Goal: Transaction & Acquisition: Purchase product/service

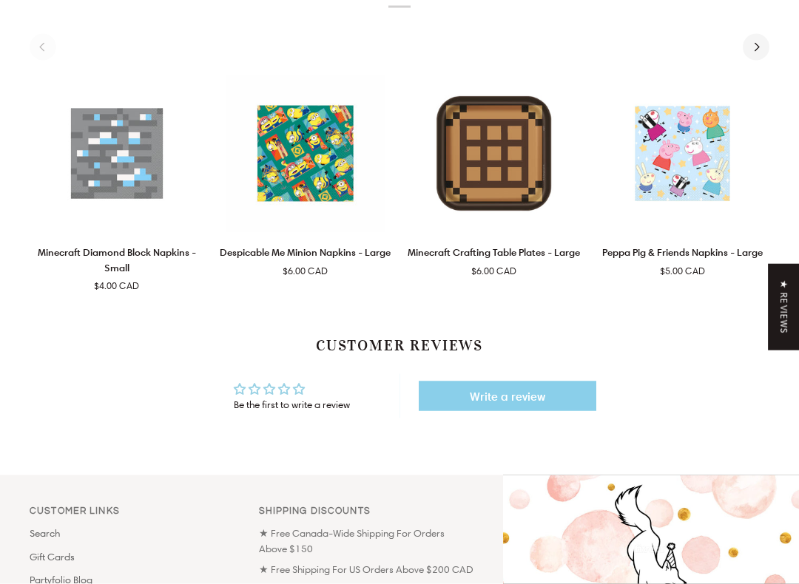
scroll to position [799, 0]
click at [92, 129] on img "Minecraft Diamond Block Napkins - Small" at bounding box center [117, 153] width 175 height 158
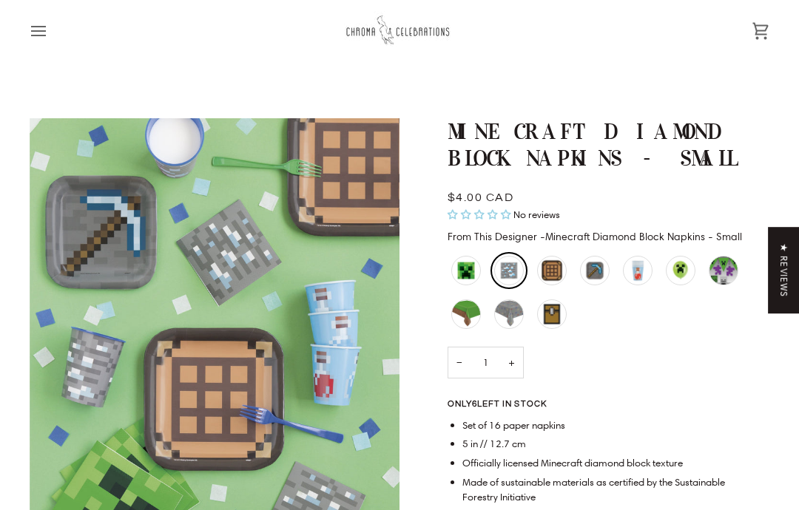
click at [511, 277] on div "Minecraft Diamond Block Napkins - Small" at bounding box center [509, 271] width 30 height 30
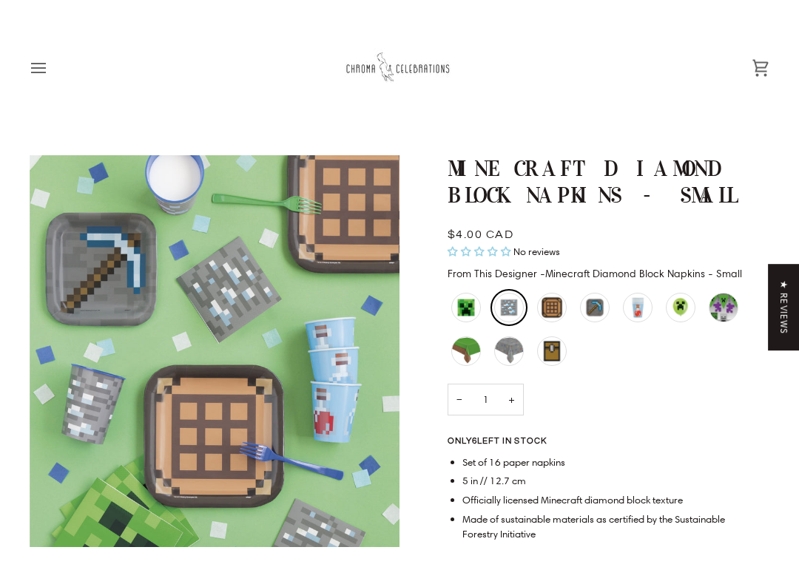
scroll to position [34, 0]
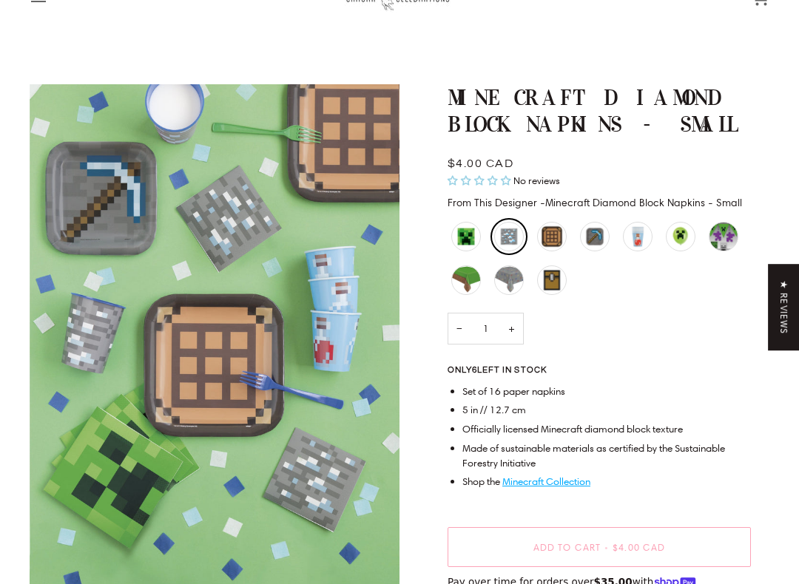
click at [552, 235] on div "Minecraft Crafting Table Plates - Large" at bounding box center [552, 237] width 30 height 30
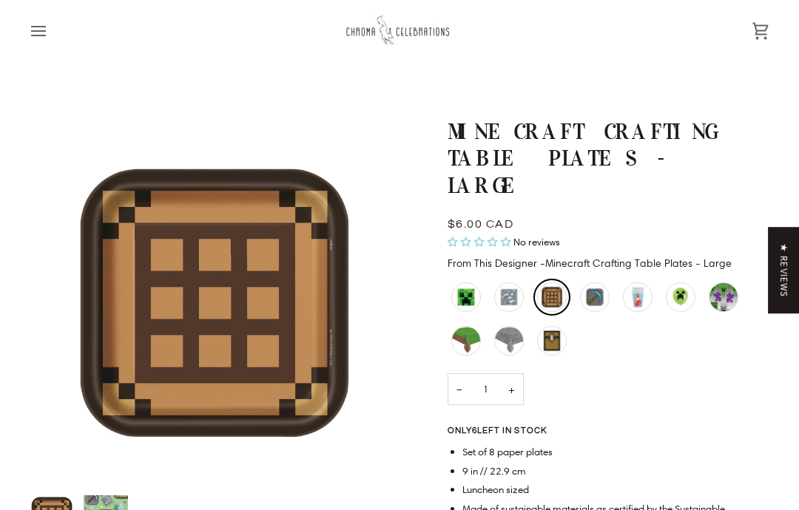
click at [516, 283] on div "Minecraft Diamond Block Napkins - Small" at bounding box center [509, 298] width 30 height 30
